Goal: Task Accomplishment & Management: Use online tool/utility

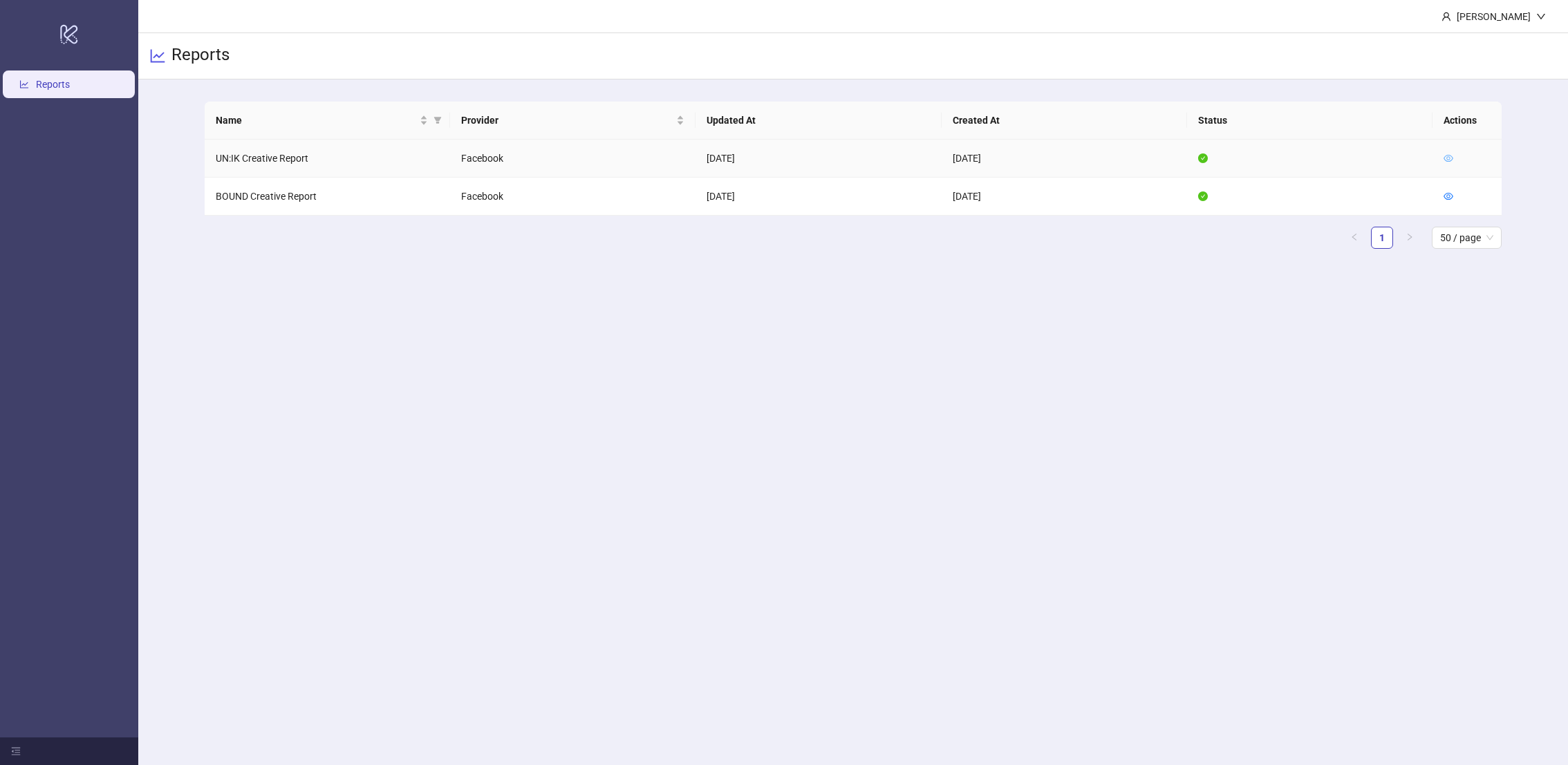
click at [1445, 162] on icon "eye" at bounding box center [1448, 157] width 10 height 10
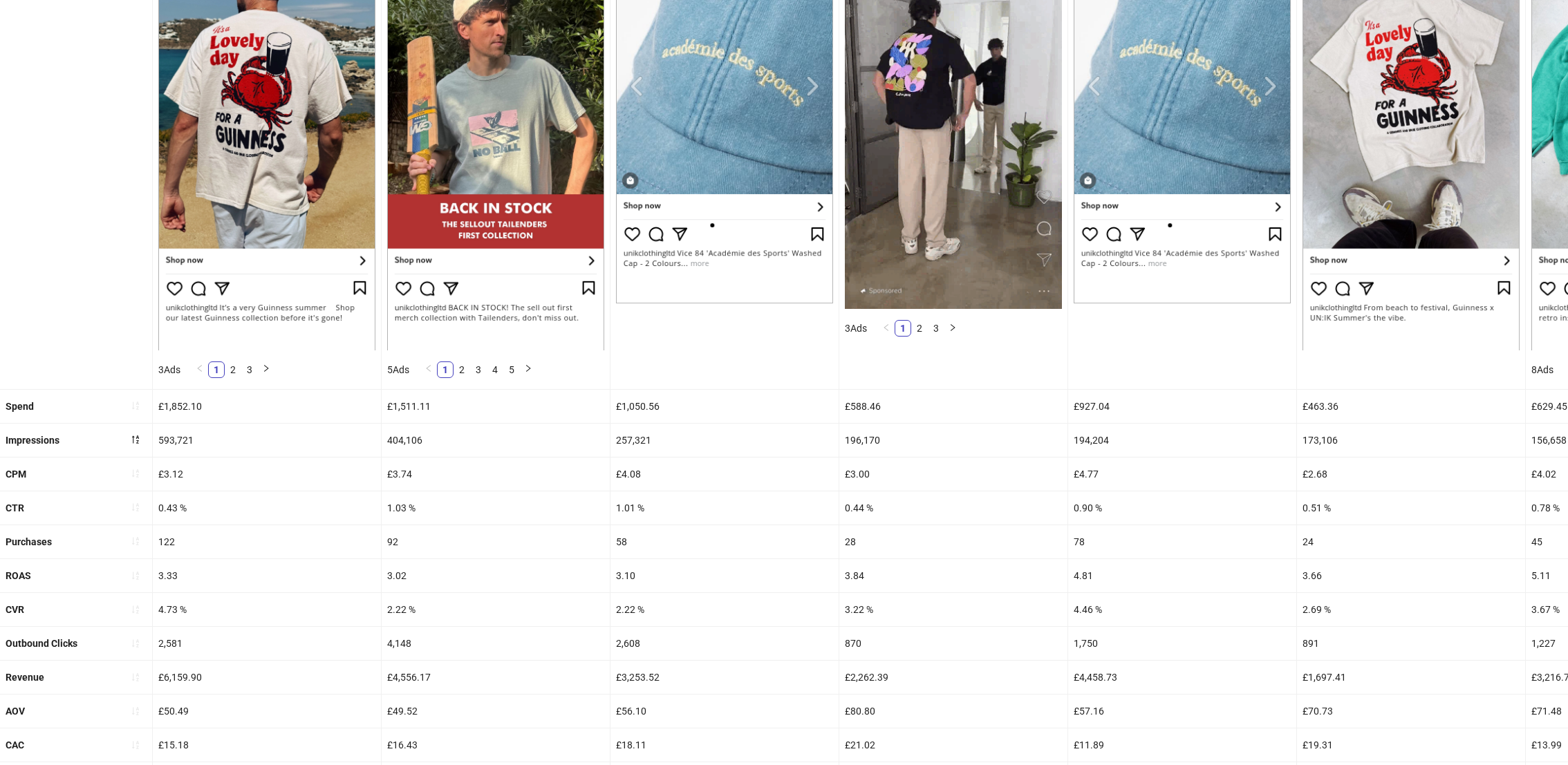
scroll to position [367, 0]
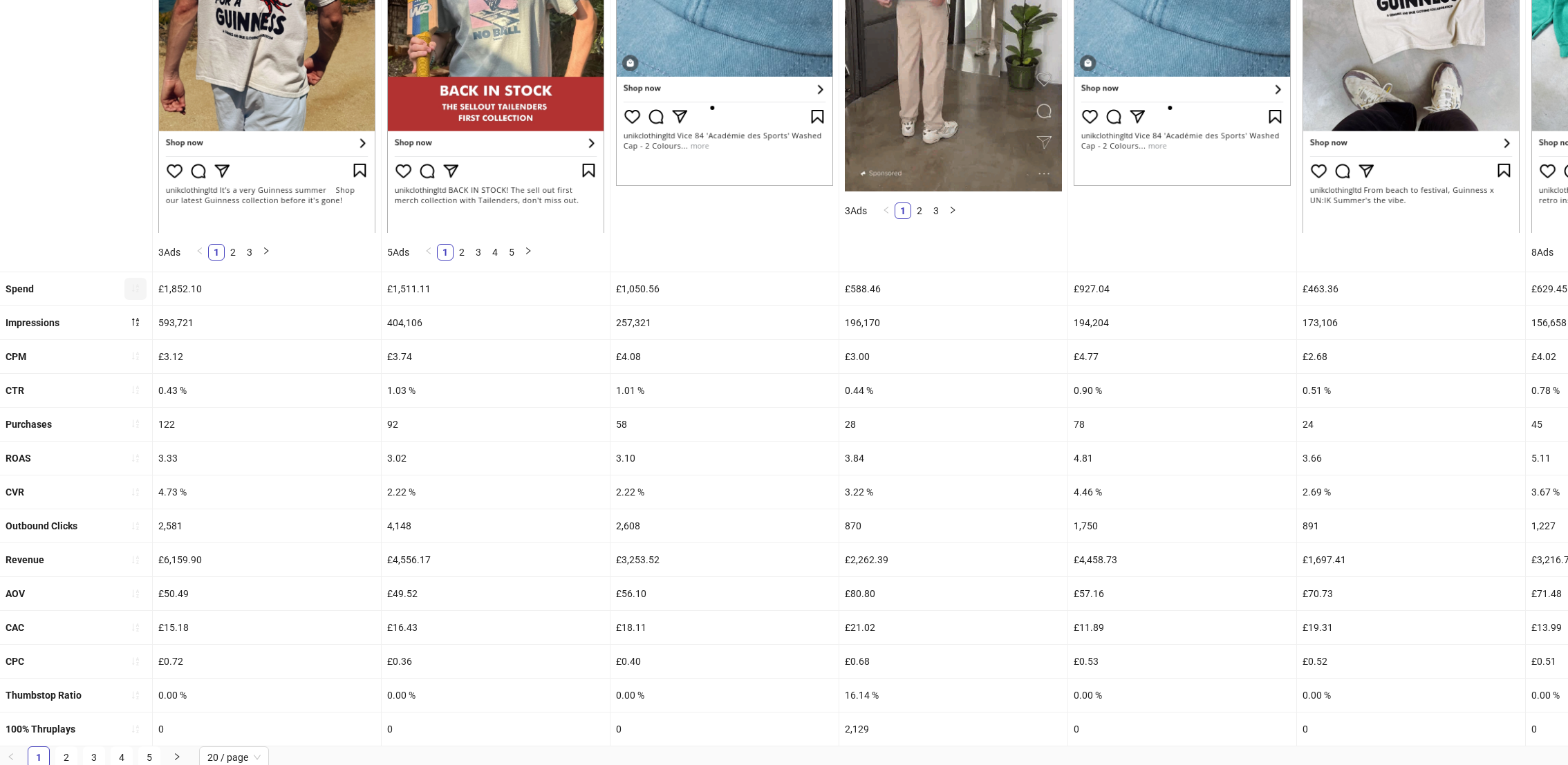
click at [134, 284] on icon "sort-ascending" at bounding box center [135, 288] width 10 height 10
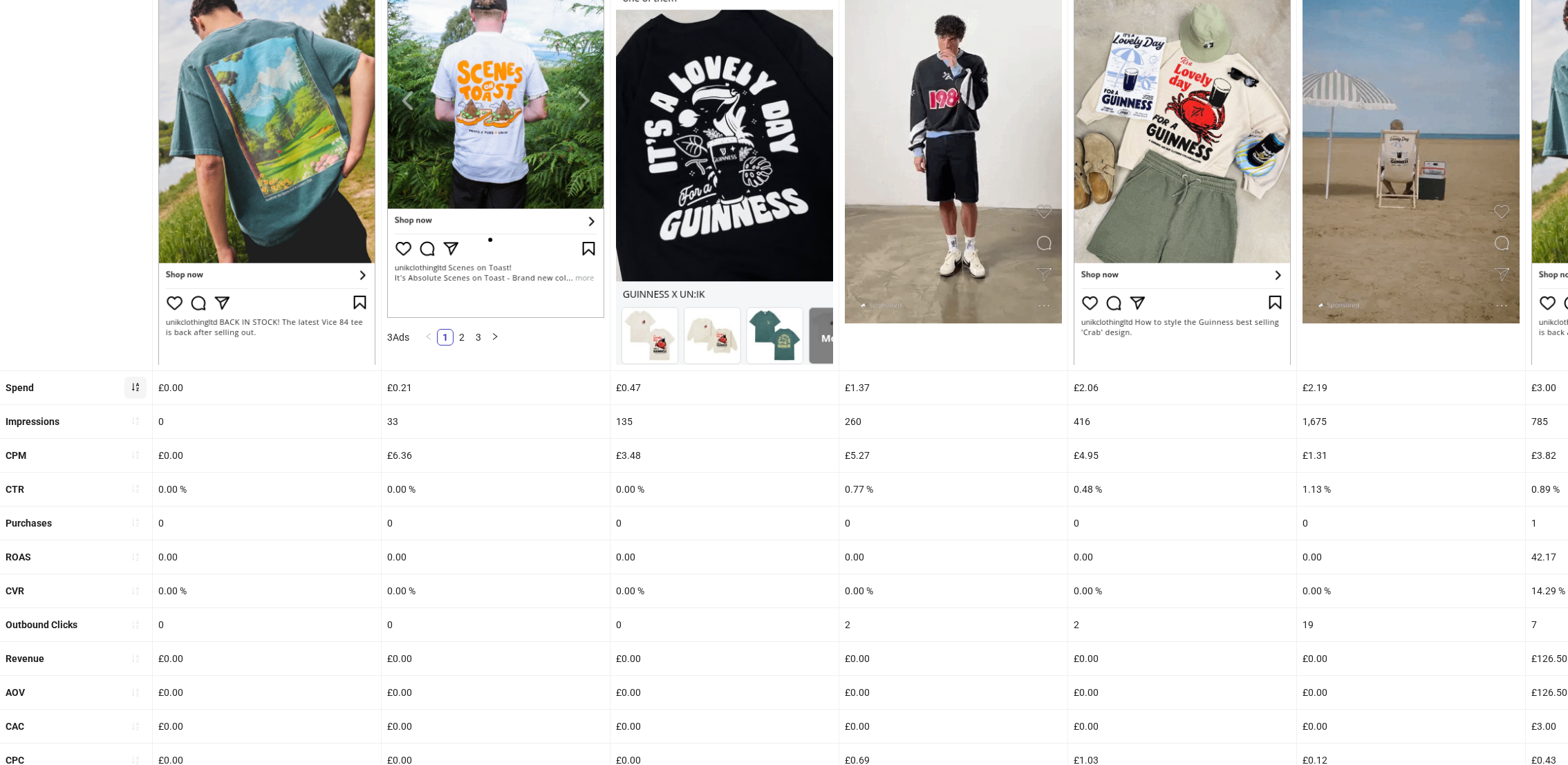
scroll to position [334, 0]
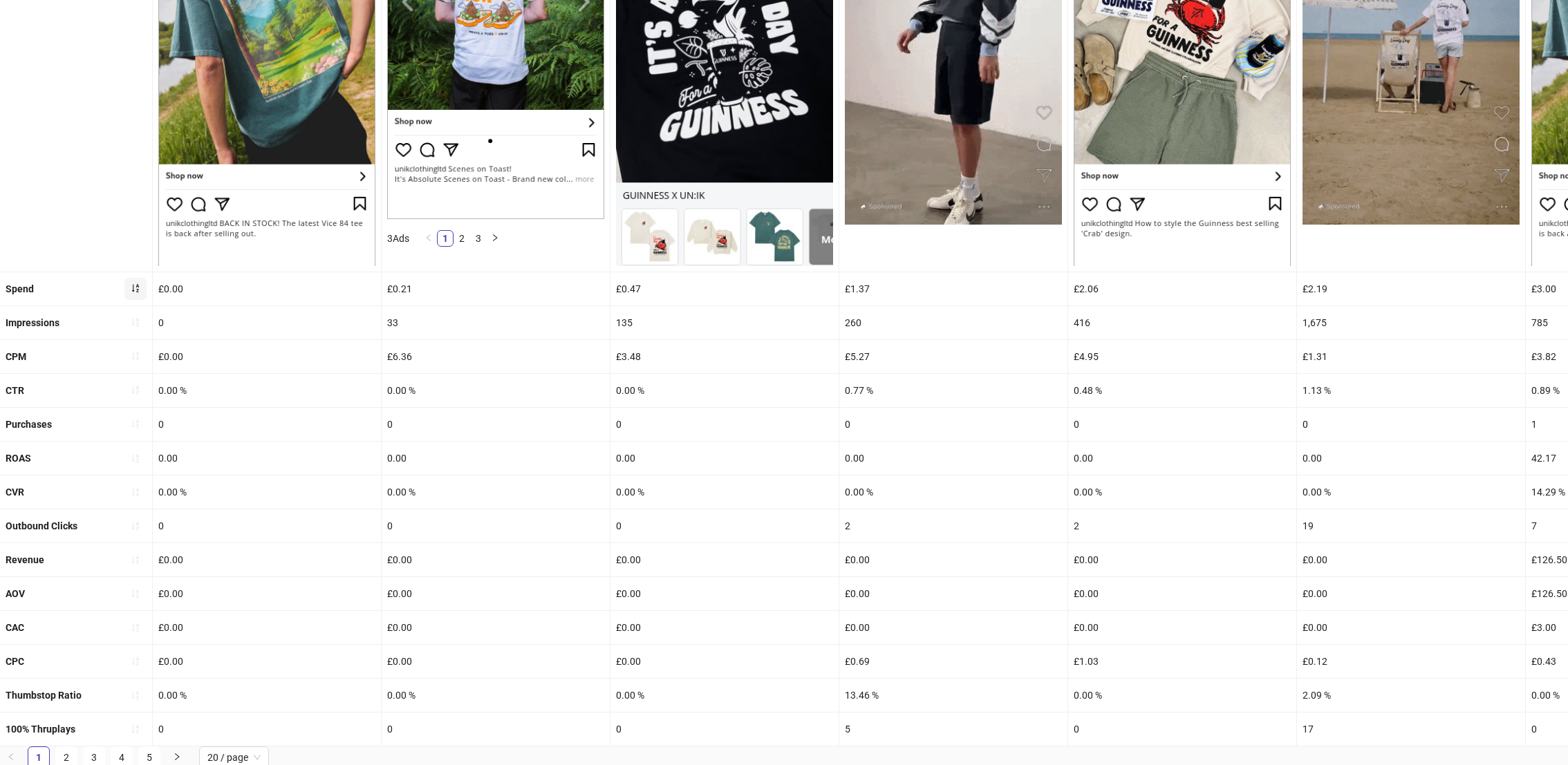
click at [135, 286] on icon "sort-ascending" at bounding box center [135, 288] width 10 height 10
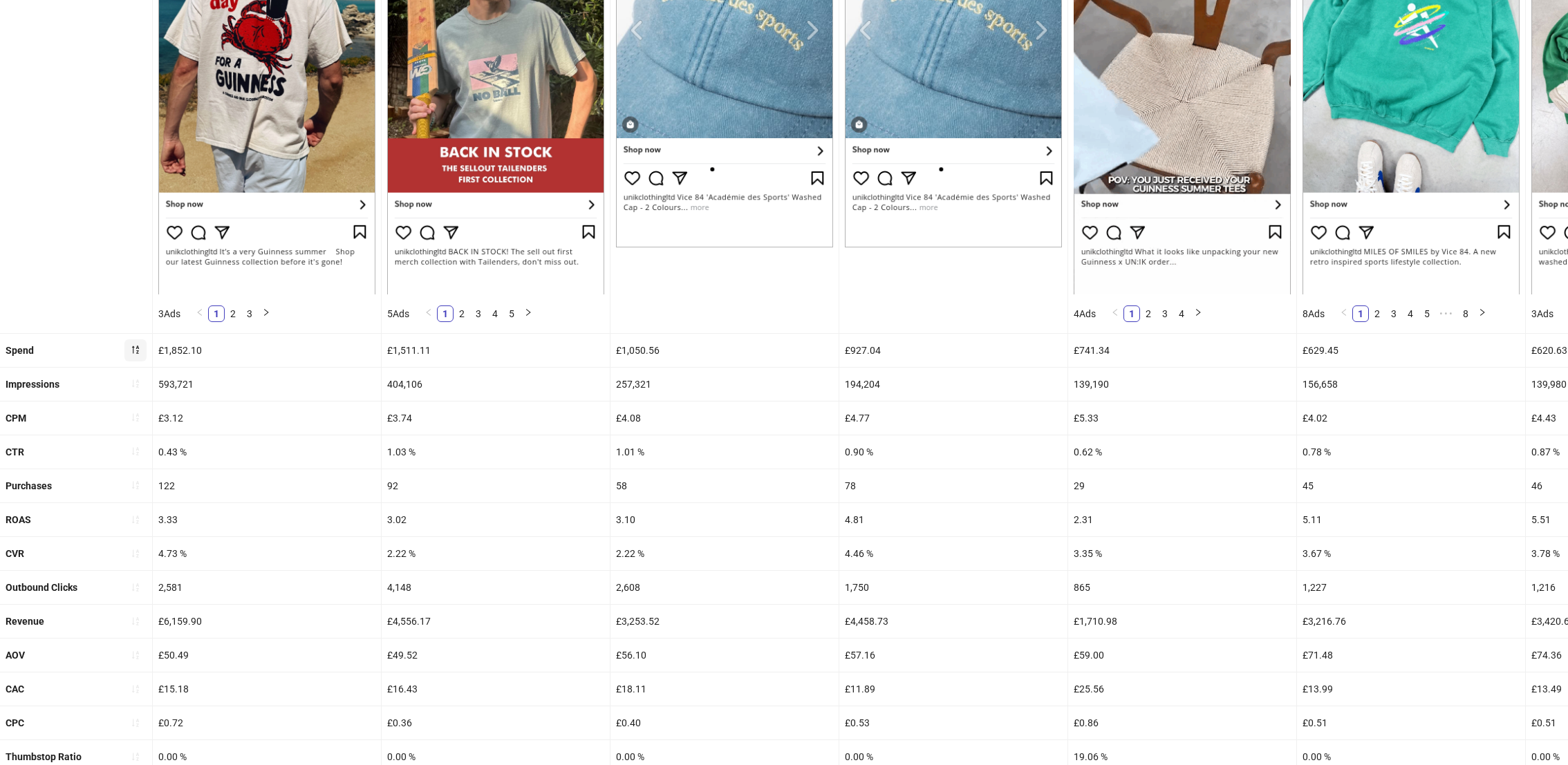
scroll to position [367, 0]
